Goal: Task Accomplishment & Management: Complete application form

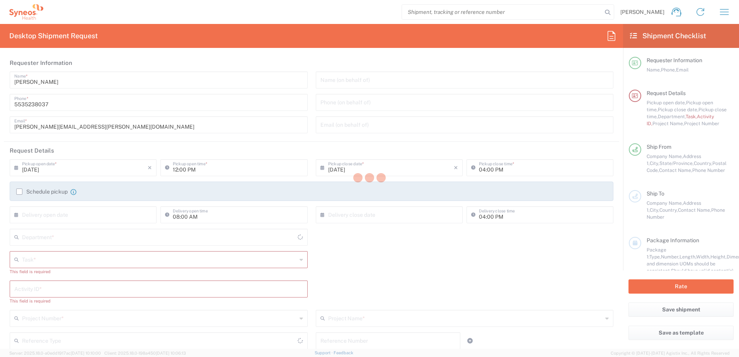
type input "4510"
type input "[GEOGRAPHIC_DATA]"
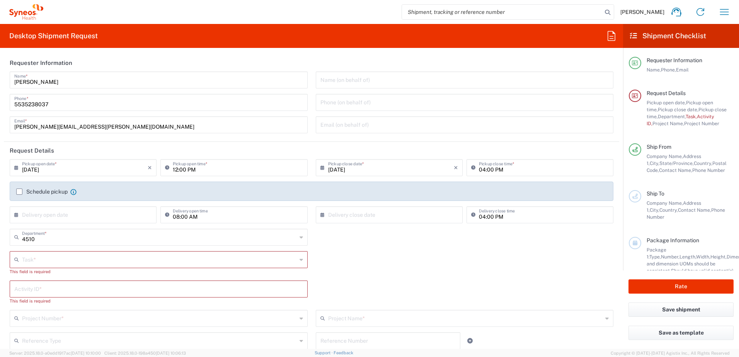
type input "INC Research Clin Svcs [GEOGRAPHIC_DATA]"
